Goal: Information Seeking & Learning: Learn about a topic

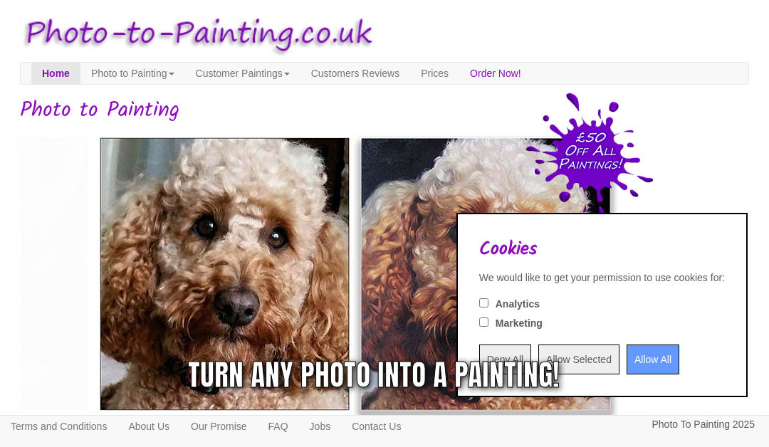
click at [626, 366] on div "Turn any photo into a painting!" at bounding box center [560, 375] width 372 height 43
click at [629, 372] on div "Turn any photo into a painting!" at bounding box center [560, 375] width 372 height 43
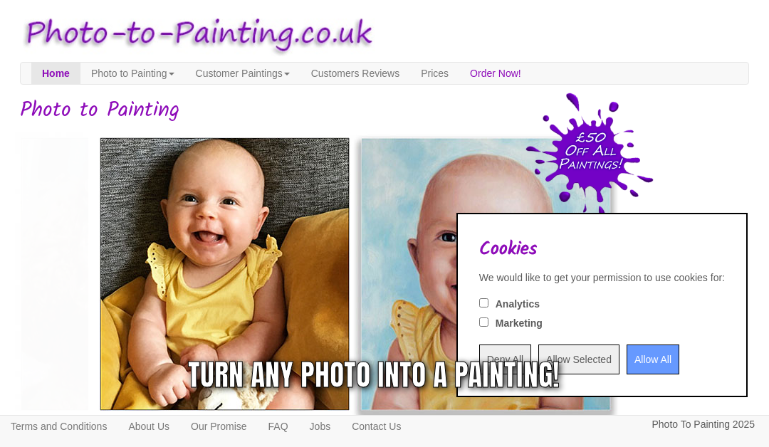
click at [628, 365] on div "Turn any photo into a painting!" at bounding box center [560, 375] width 372 height 43
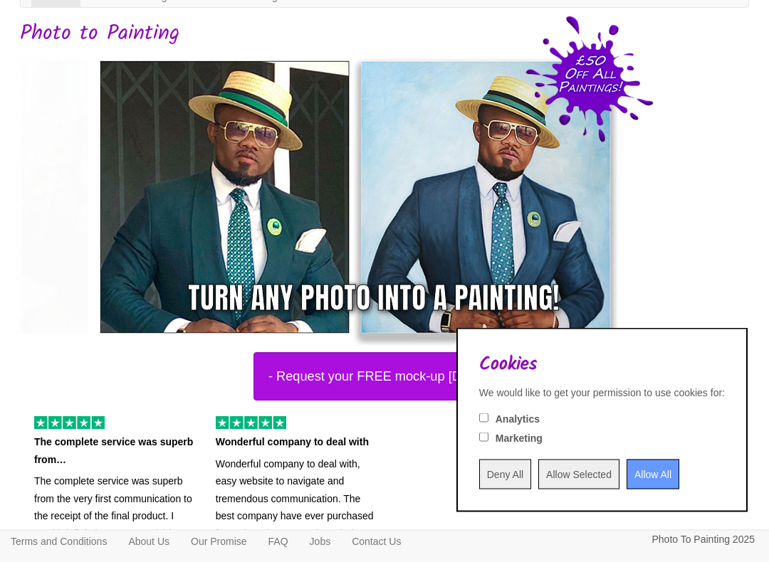
scroll to position [77, 0]
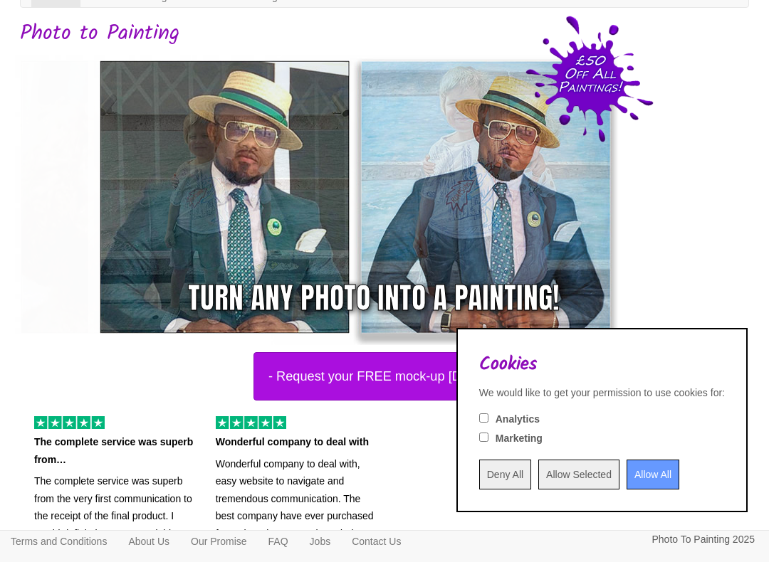
click at [638, 446] on input "Allow All" at bounding box center [653, 475] width 53 height 30
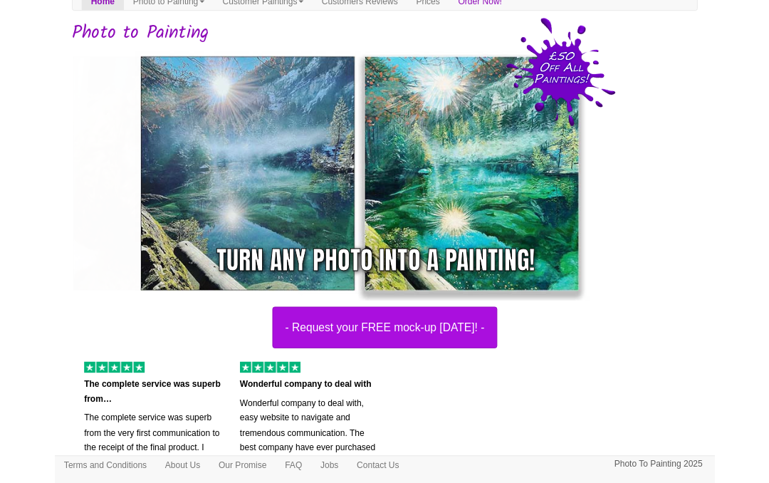
scroll to position [0, 0]
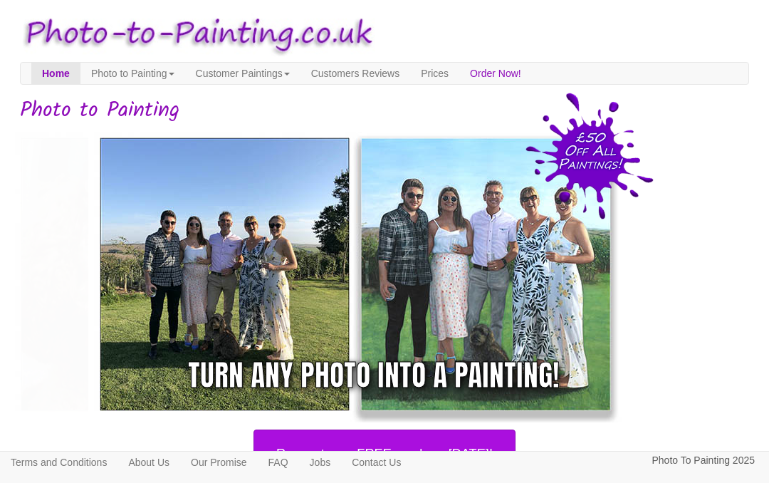
click at [382, 83] on link "Customers Reviews" at bounding box center [355, 73] width 110 height 21
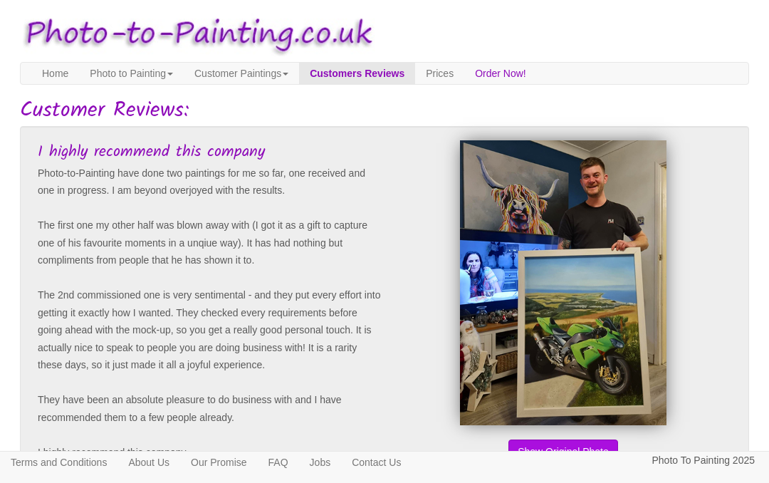
click at [261, 75] on link "Customer Paintings" at bounding box center [241, 73] width 115 height 21
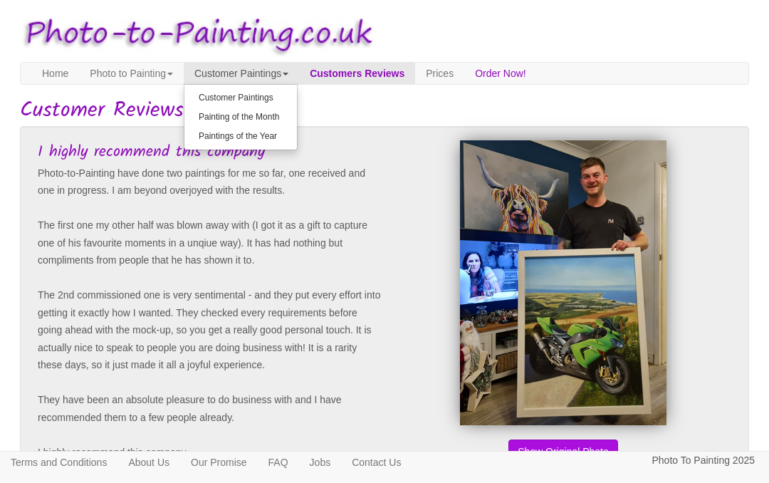
click at [246, 118] on link "Painting of the Month" at bounding box center [240, 117] width 112 height 19
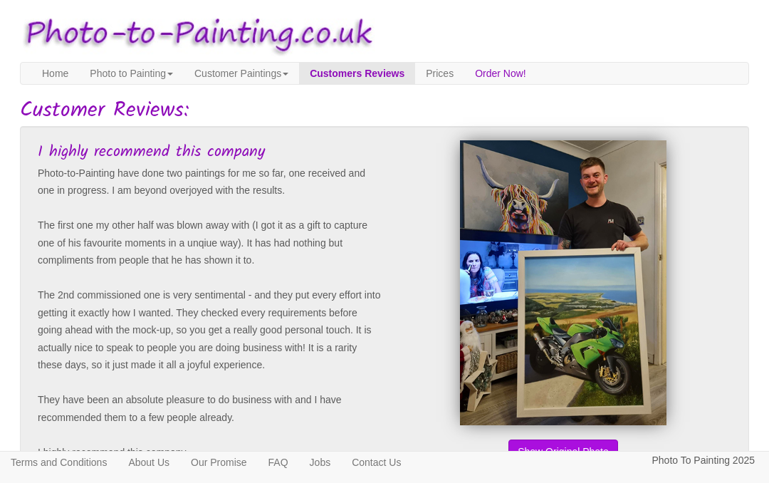
click at [264, 73] on link "Customer Paintings" at bounding box center [241, 73] width 115 height 21
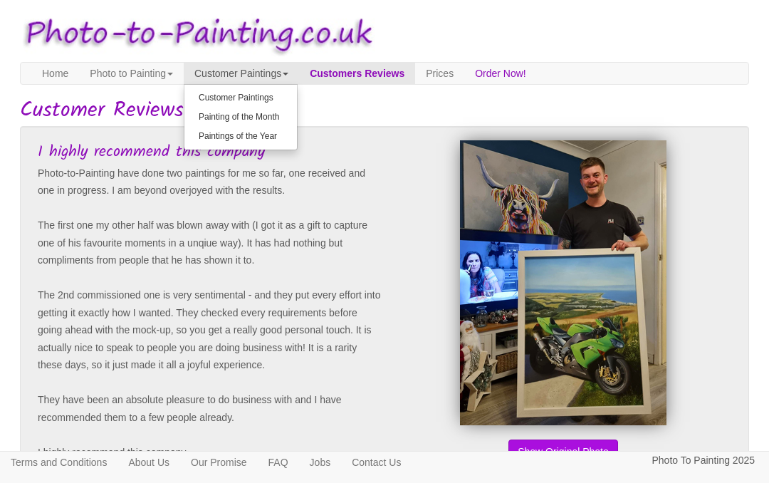
click at [261, 112] on link "Painting of the Month" at bounding box center [240, 117] width 112 height 19
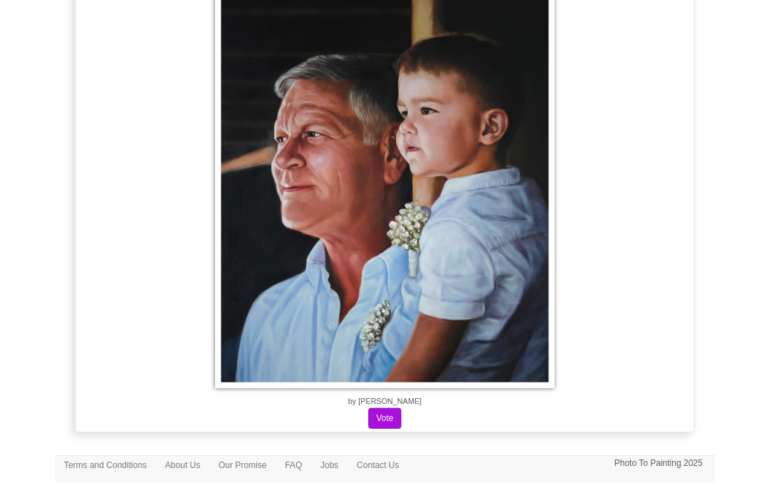
scroll to position [9335, 0]
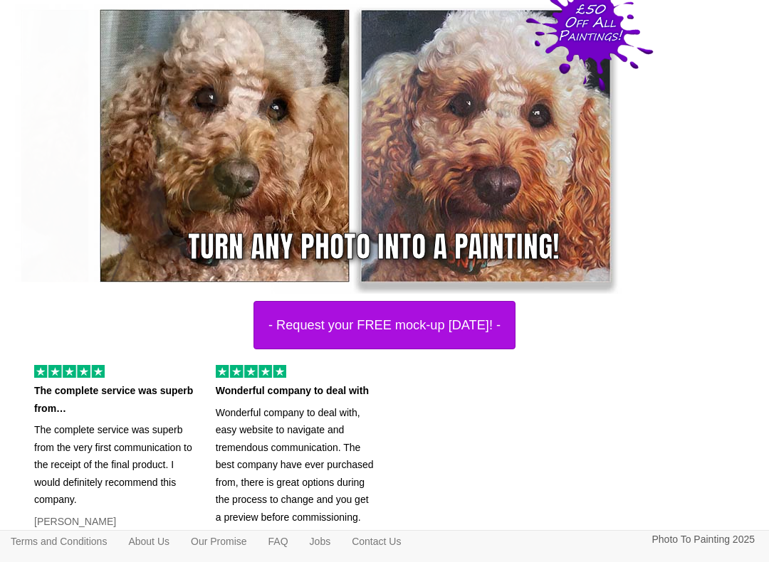
scroll to position [127, 0]
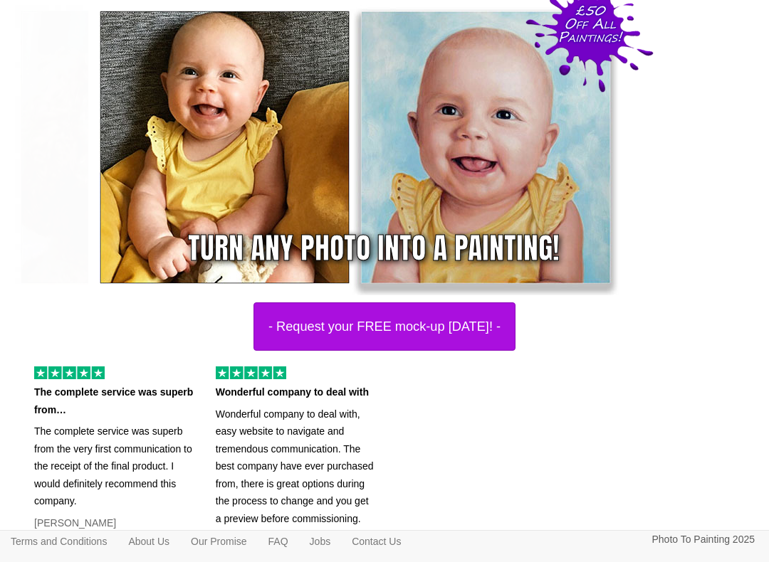
click at [481, 320] on button "- Request your FREE mock-up [DATE]! -" at bounding box center [384, 327] width 262 height 48
